Goal: Task Accomplishment & Management: Use online tool/utility

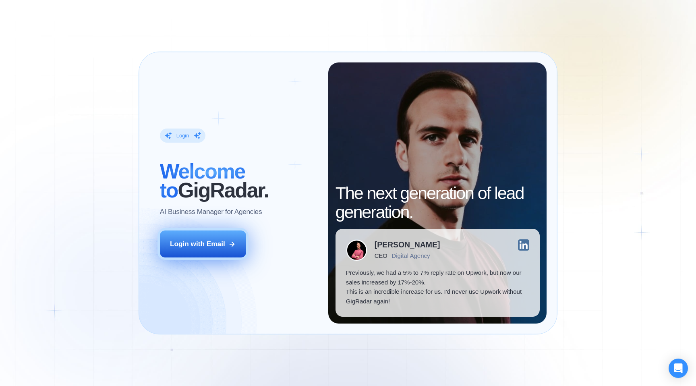
click at [205, 251] on button "Login with Email" at bounding box center [203, 243] width 86 height 27
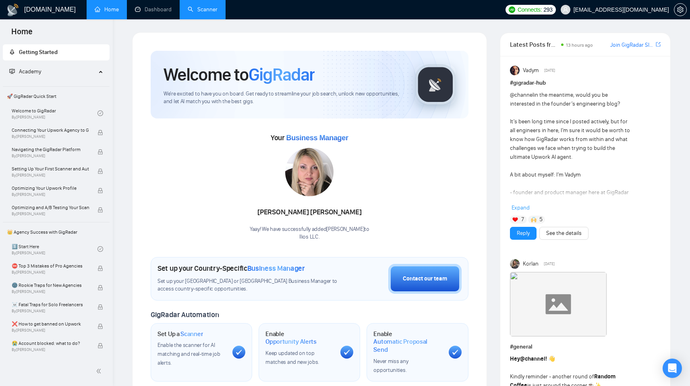
click at [192, 8] on link "Scanner" at bounding box center [203, 9] width 30 height 7
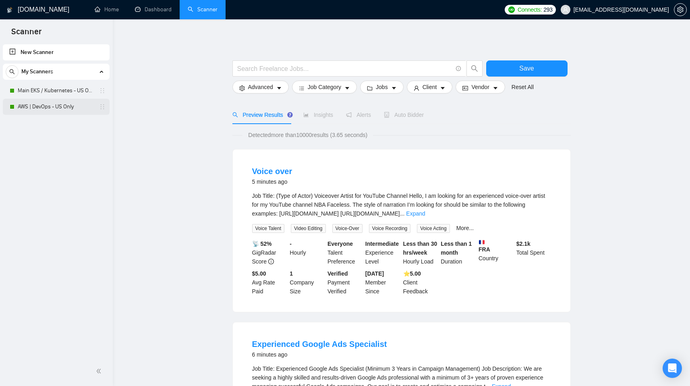
click at [72, 101] on link "AWS | DevOps - US Only" at bounding box center [56, 107] width 76 height 16
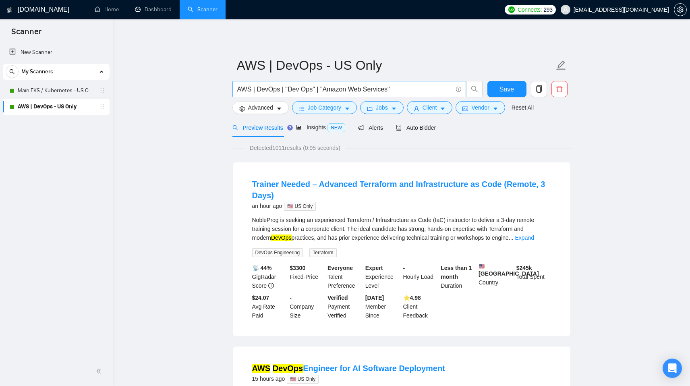
click at [411, 87] on input "AWS | DevOps | "Dev Ops" | "Amazon Web Services"" at bounding box center [344, 89] width 215 height 10
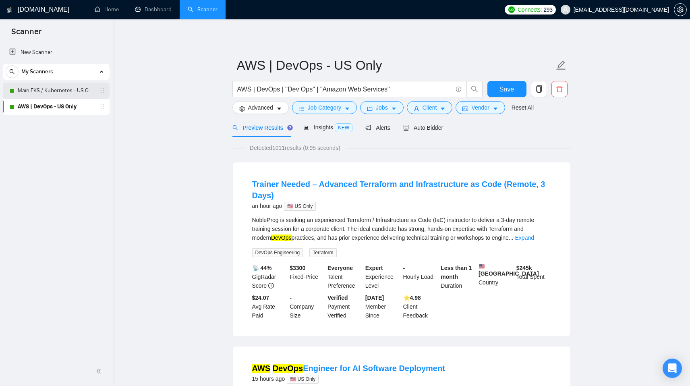
click at [59, 92] on link "Main EKS / Kubernetes - US Only" at bounding box center [56, 91] width 76 height 16
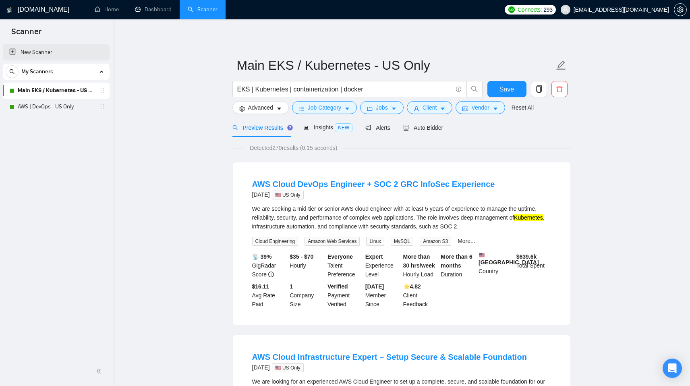
click at [51, 52] on link "New Scanner" at bounding box center [56, 52] width 94 height 16
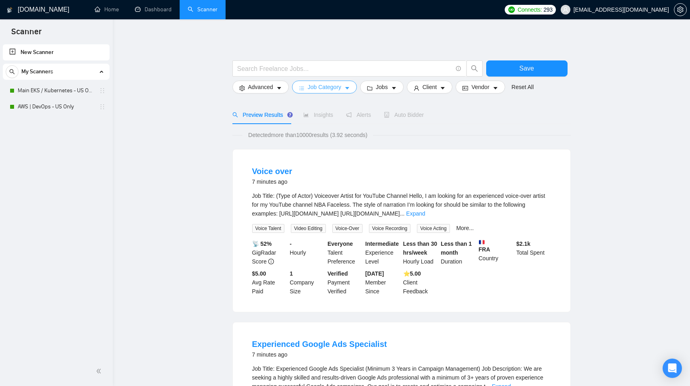
click at [322, 90] on span "Job Category" at bounding box center [324, 87] width 33 height 9
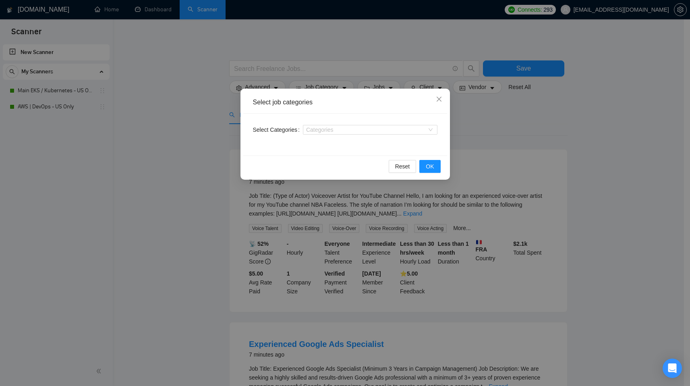
click at [196, 94] on div "Select job categories Select Categories Categories Reset OK" at bounding box center [345, 193] width 690 height 386
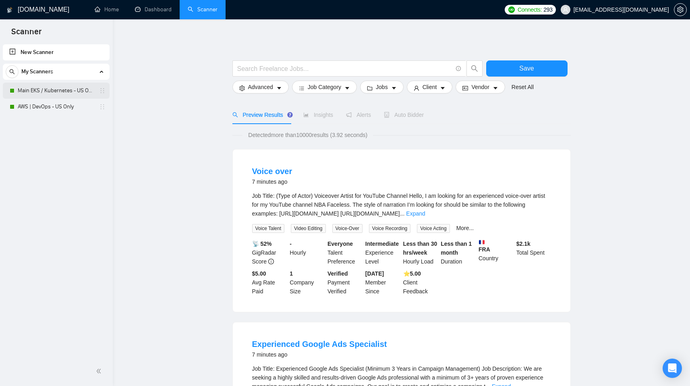
click at [70, 90] on link "Main EKS / Kubernetes - US Only" at bounding box center [56, 91] width 76 height 16
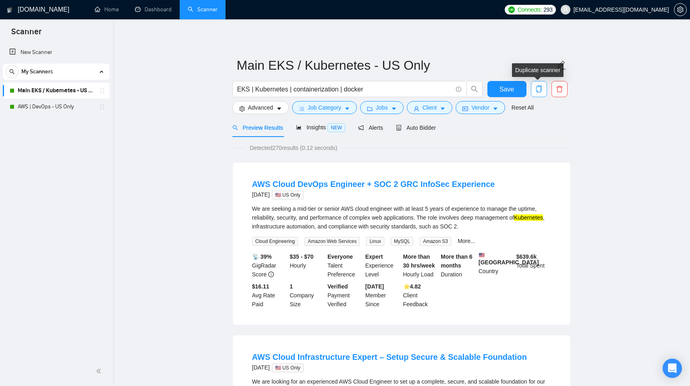
click at [537, 90] on icon "copy" at bounding box center [538, 88] width 7 height 7
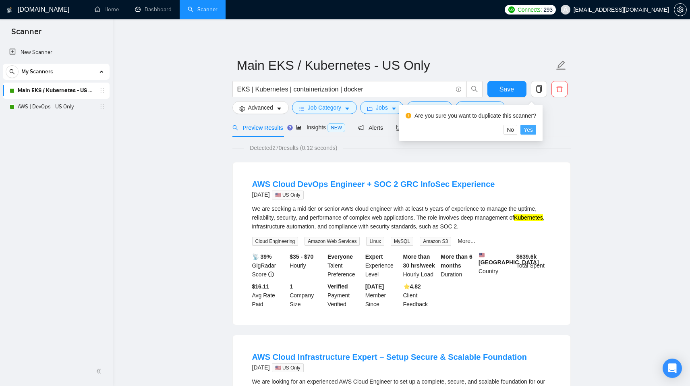
click at [532, 130] on span "Yes" at bounding box center [527, 129] width 9 height 9
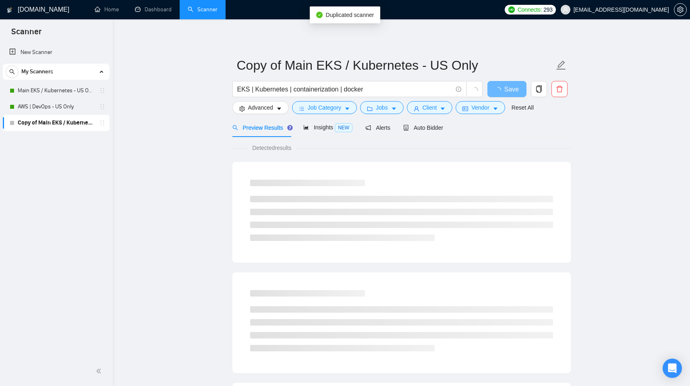
click at [55, 121] on link "Copy of Main EKS / Kubernetes - US Only" at bounding box center [56, 123] width 76 height 16
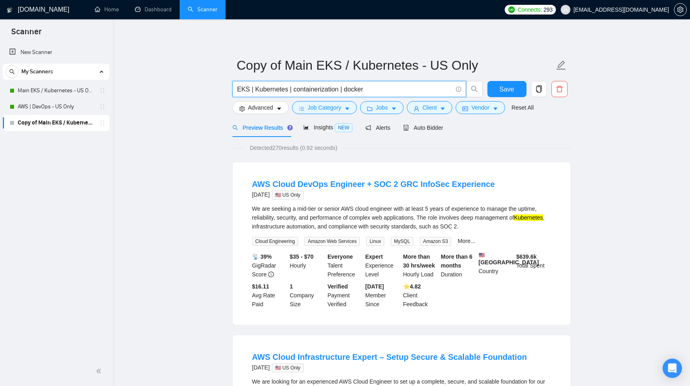
click at [389, 88] on input "EKS | Kubernetes | containerization | docker" at bounding box center [344, 89] width 215 height 10
click at [388, 88] on input "EKS | Kubernetes | containerization | docker" at bounding box center [344, 89] width 215 height 10
click at [240, 89] on input "EKS | Kubernetes | containerization | docker" at bounding box center [344, 89] width 215 height 10
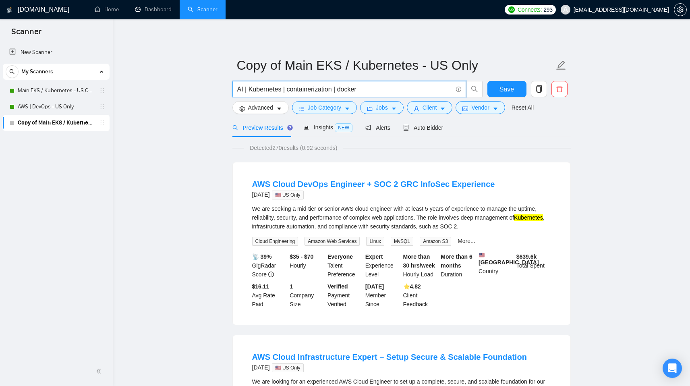
click at [267, 90] on input "AI | Kubernetes | containerization | docker" at bounding box center [344, 89] width 215 height 10
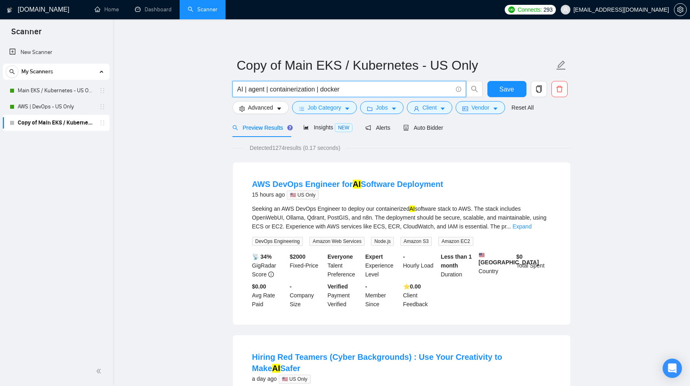
drag, startPoint x: 345, startPoint y: 89, endPoint x: 267, endPoint y: 91, distance: 78.5
click at [267, 91] on input "AI | agent | containerization | docker" at bounding box center [344, 89] width 215 height 10
type input "AI | agent"
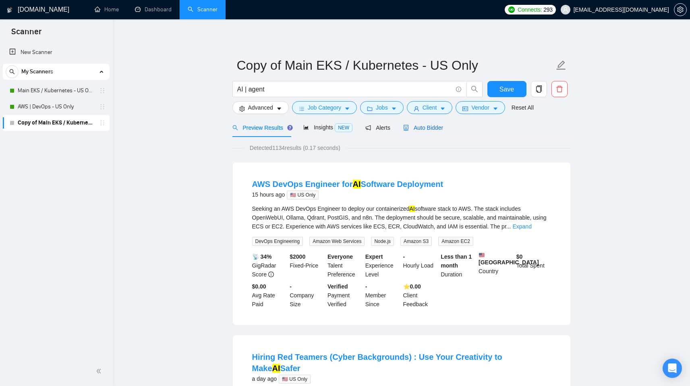
click at [440, 129] on span "Auto Bidder" at bounding box center [423, 127] width 40 height 6
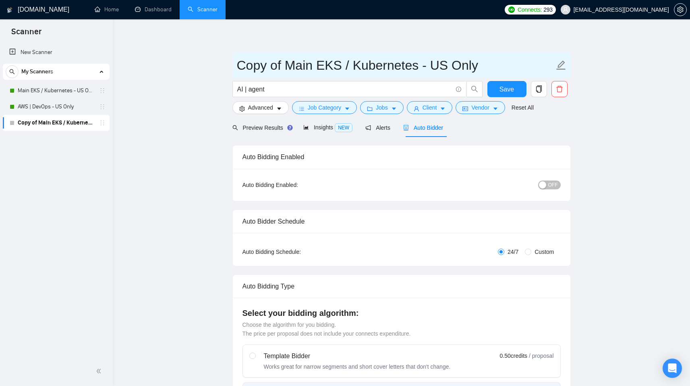
click at [556, 64] on icon "edit" at bounding box center [561, 65] width 10 height 10
click at [513, 63] on input "Copy of Main EKS / Kubernetes - US Only" at bounding box center [395, 65] width 317 height 20
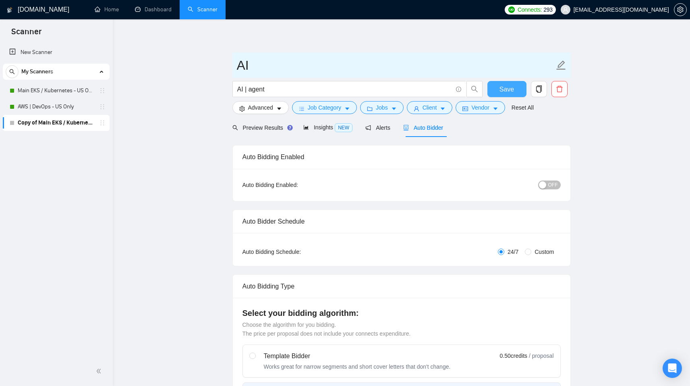
type input "AI"
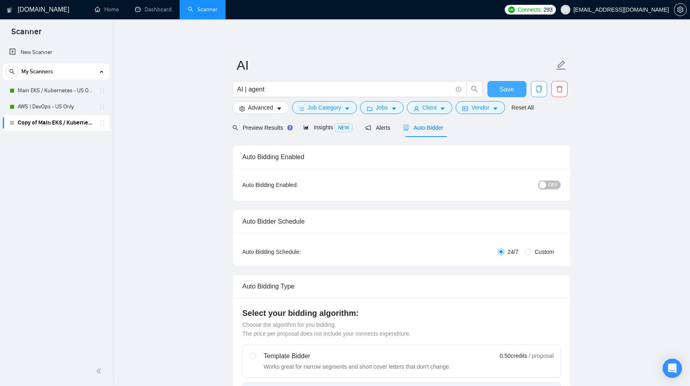
drag, startPoint x: 513, startPoint y: 87, endPoint x: 532, endPoint y: 82, distance: 19.5
click at [513, 87] on span "Save" at bounding box center [506, 89] width 14 height 10
click at [553, 183] on span "OFF" at bounding box center [553, 184] width 10 height 9
click at [260, 129] on span "Preview Results" at bounding box center [261, 127] width 58 height 6
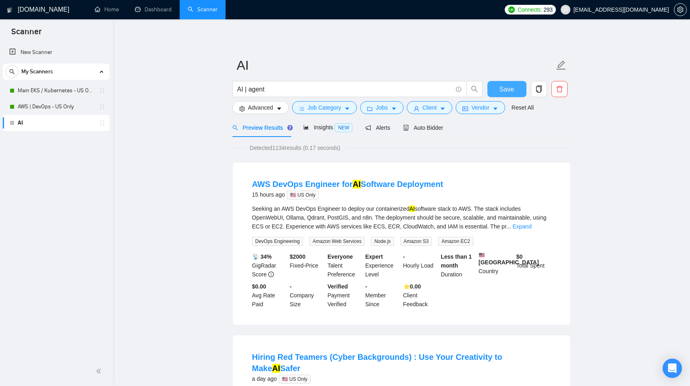
click at [515, 89] on button "Save" at bounding box center [506, 89] width 39 height 16
click at [436, 128] on span "Auto Bidder" at bounding box center [423, 127] width 40 height 6
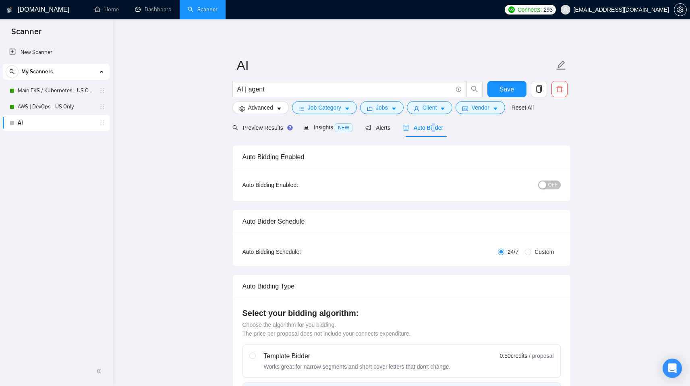
click at [545, 186] on div "button" at bounding box center [542, 184] width 7 height 7
click at [502, 91] on span "Save" at bounding box center [506, 89] width 14 height 10
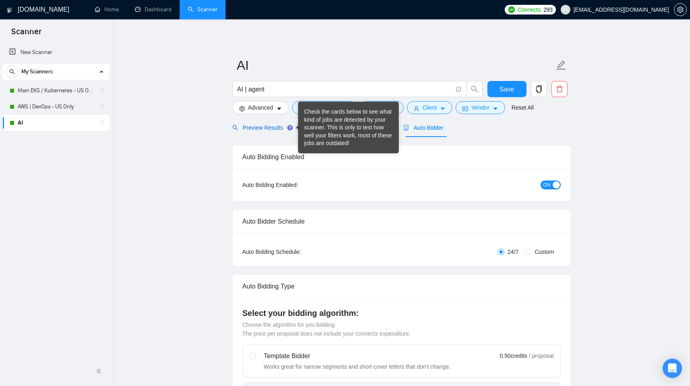
click at [242, 126] on span "Preview Results" at bounding box center [261, 127] width 58 height 6
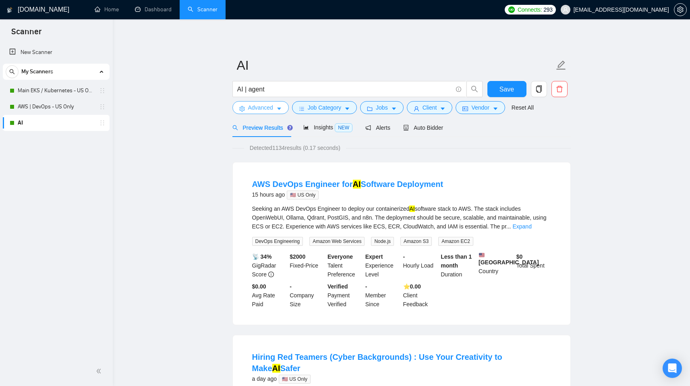
click at [278, 111] on icon "caret-down" at bounding box center [279, 109] width 6 height 6
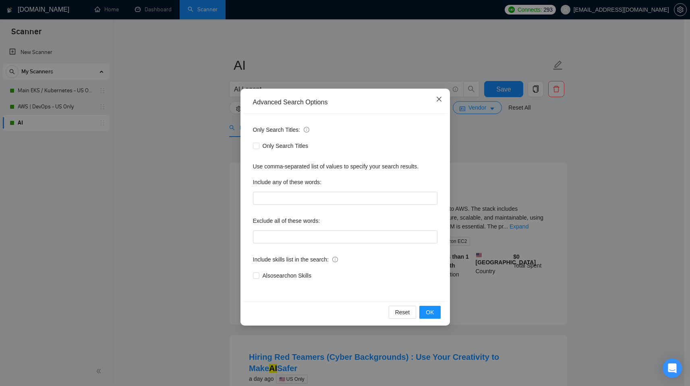
click at [436, 99] on icon "close" at bounding box center [439, 99] width 6 height 6
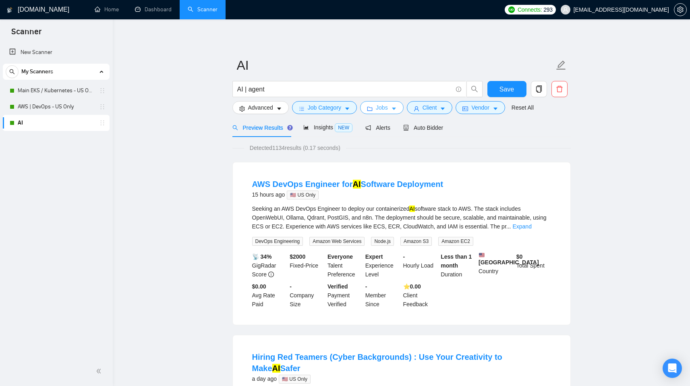
click at [397, 109] on icon "caret-down" at bounding box center [394, 109] width 6 height 6
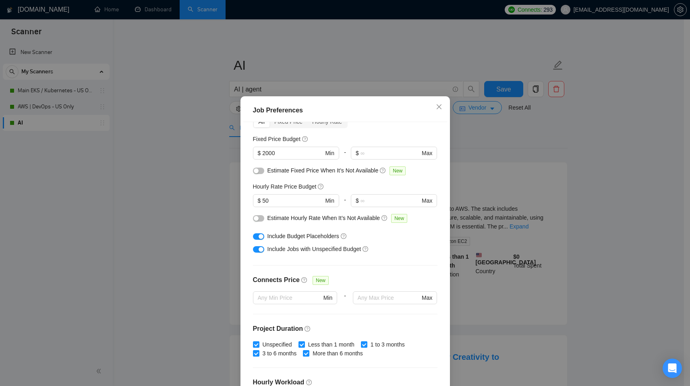
scroll to position [70, 0]
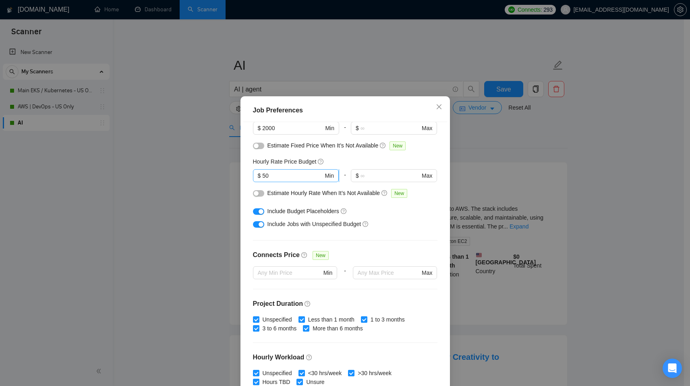
click at [292, 175] on input "50" at bounding box center [292, 175] width 61 height 9
type input "5"
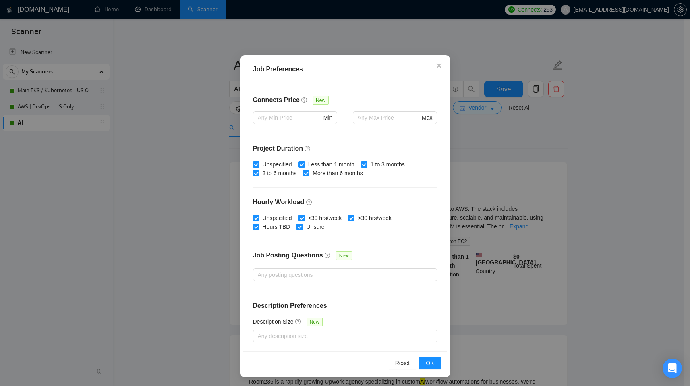
scroll to position [42, 0]
type input "85"
click at [430, 363] on span "OK" at bounding box center [430, 361] width 8 height 9
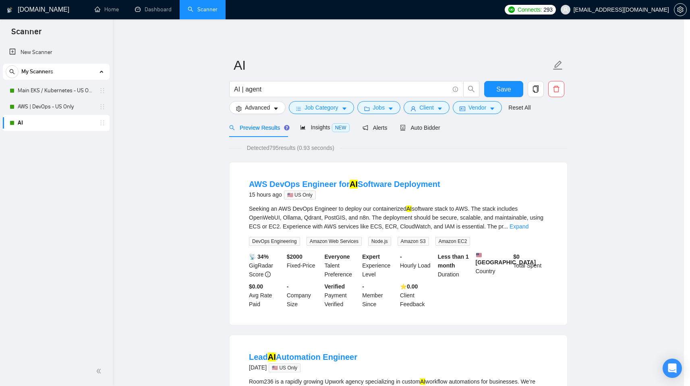
scroll to position [0, 0]
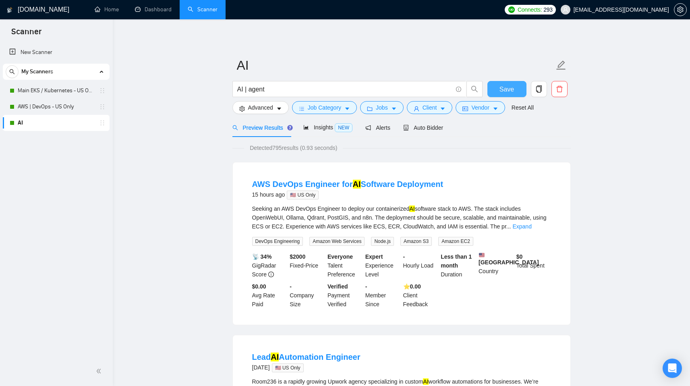
click at [507, 92] on span "Save" at bounding box center [506, 89] width 14 height 10
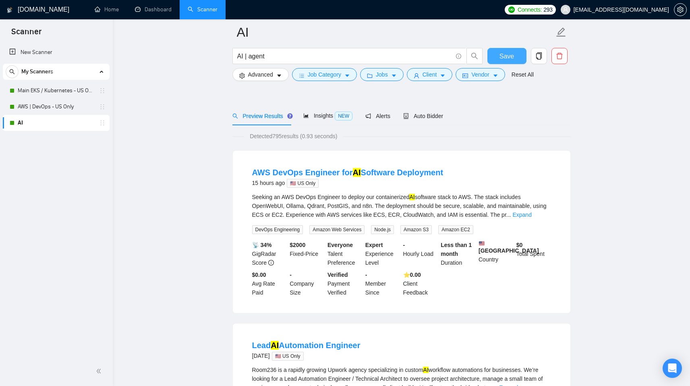
scroll to position [143, 0]
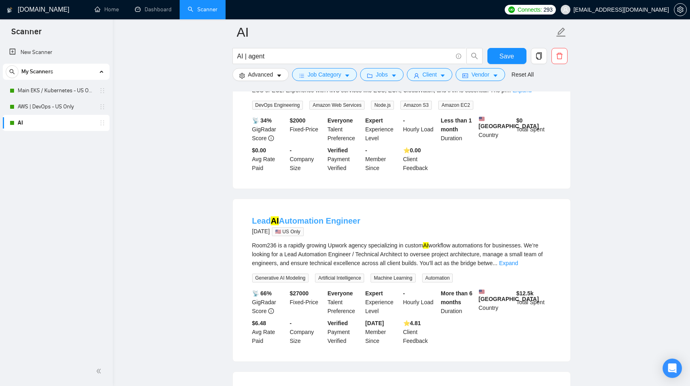
click at [303, 224] on link "Lead AI Automation Engineer" at bounding box center [306, 220] width 108 height 9
